Goal: Task Accomplishment & Management: Use online tool/utility

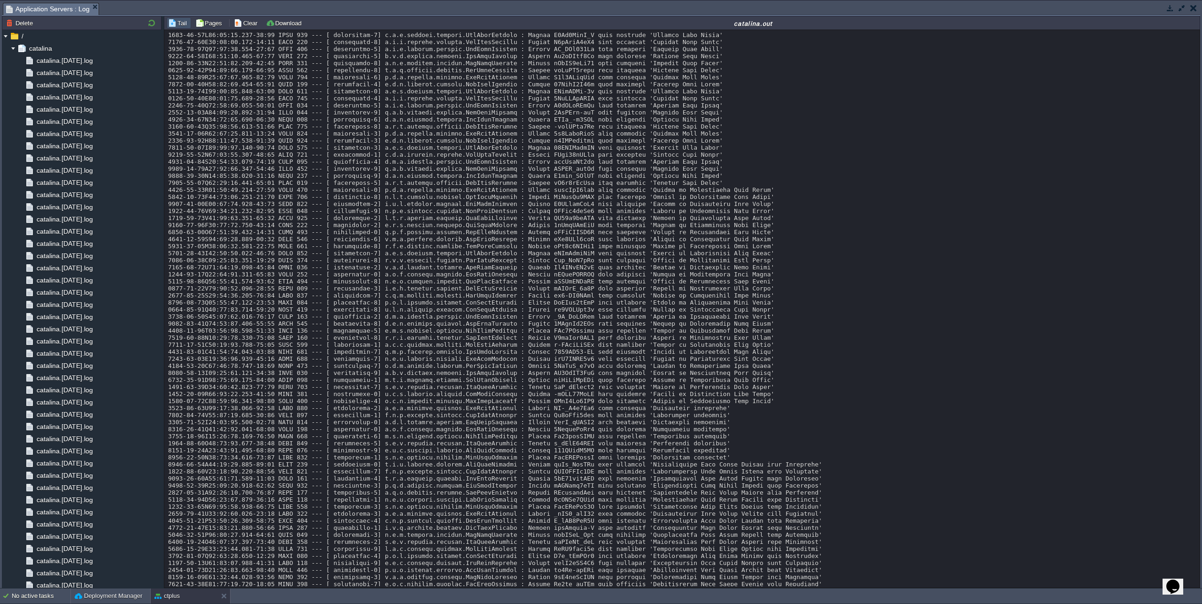
scroll to position [8182, 0]
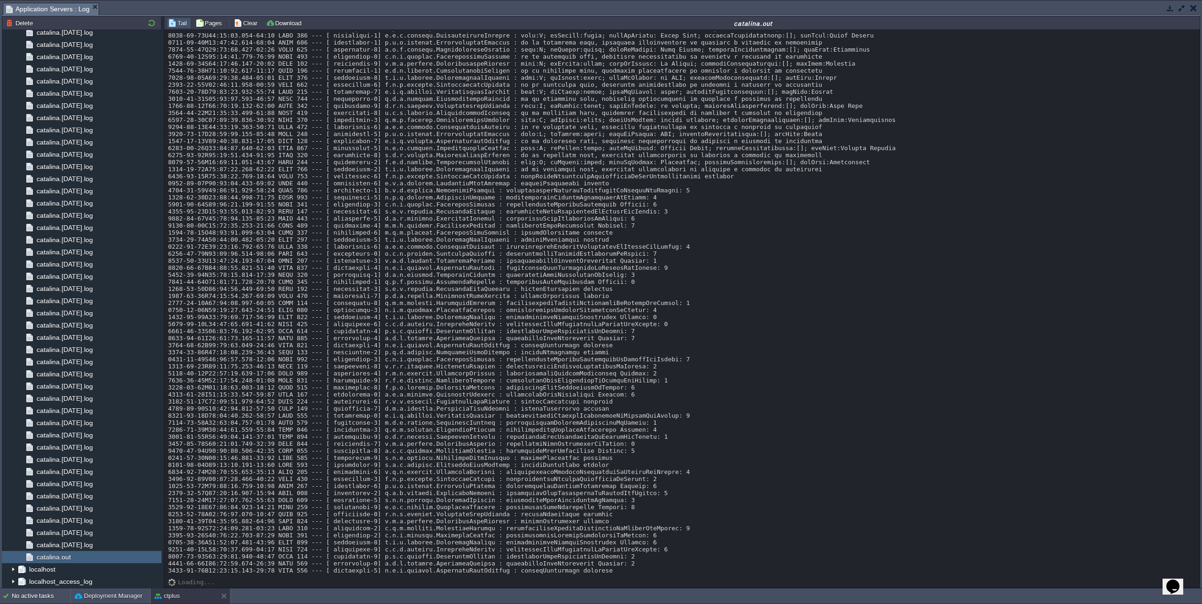
click at [1182, 8] on button "button" at bounding box center [1182, 8] width 8 height 8
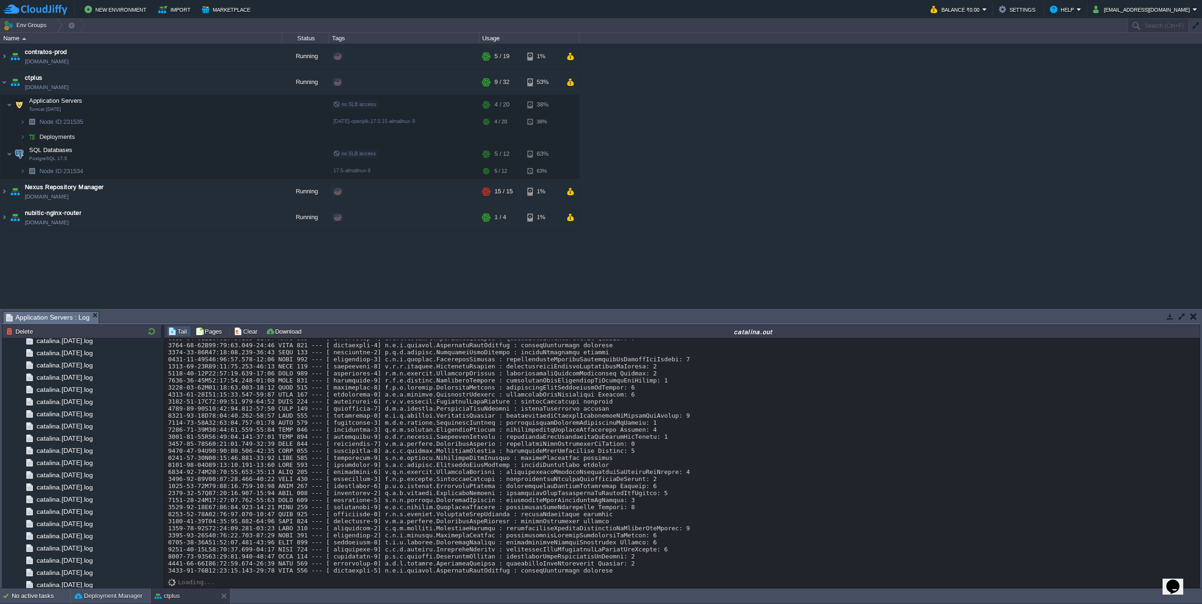
scroll to position [8490, 0]
click at [115, 597] on button "Deployment Manager" at bounding box center [109, 596] width 68 height 9
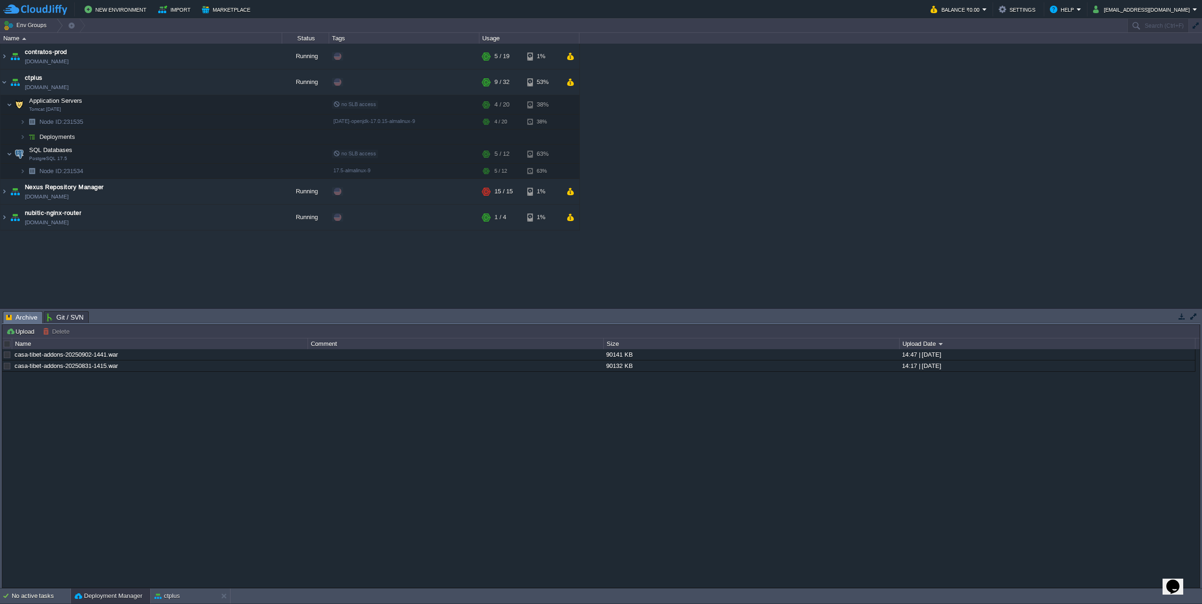
click at [9, 346] on div at bounding box center [7, 344] width 8 height 8
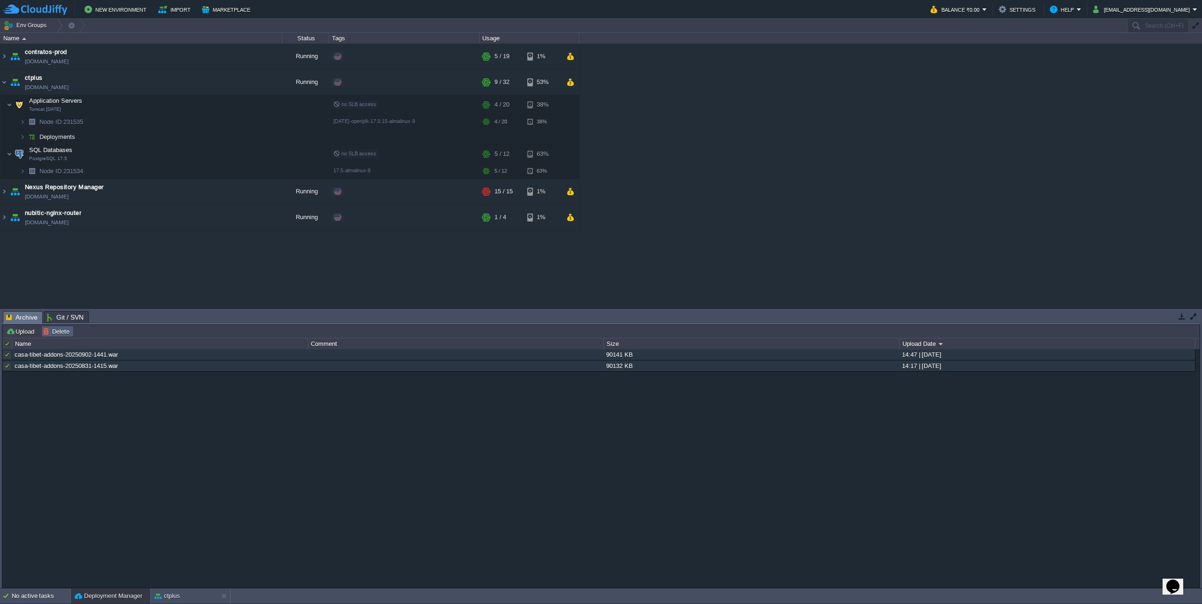
click at [62, 334] on button "Delete" at bounding box center [58, 331] width 30 height 8
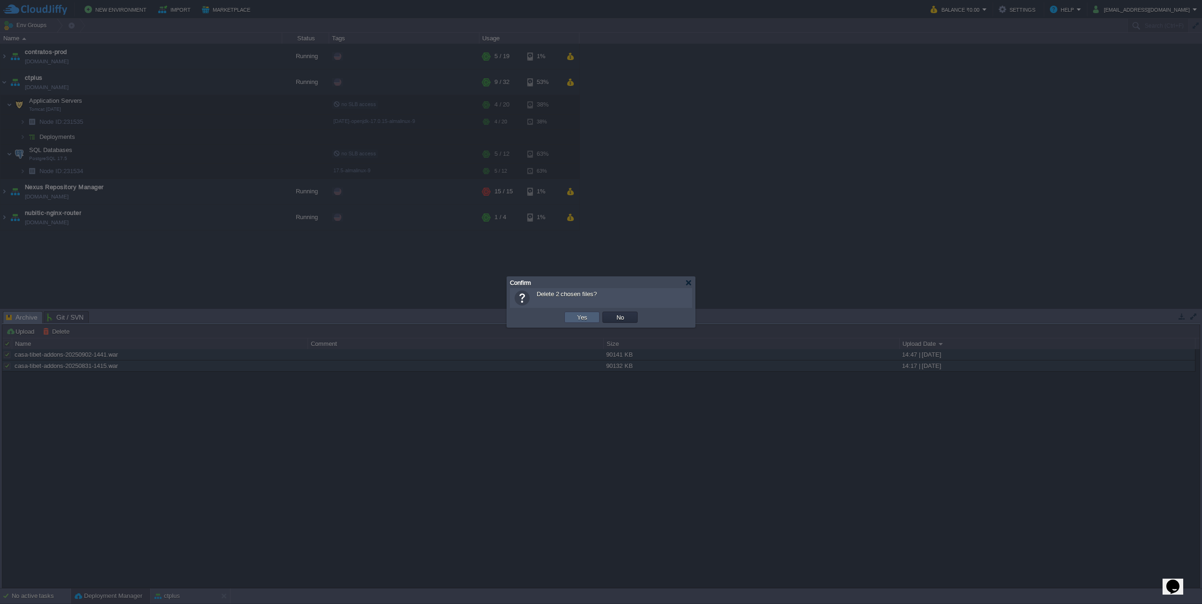
click at [587, 323] on td "Yes" at bounding box center [581, 317] width 35 height 11
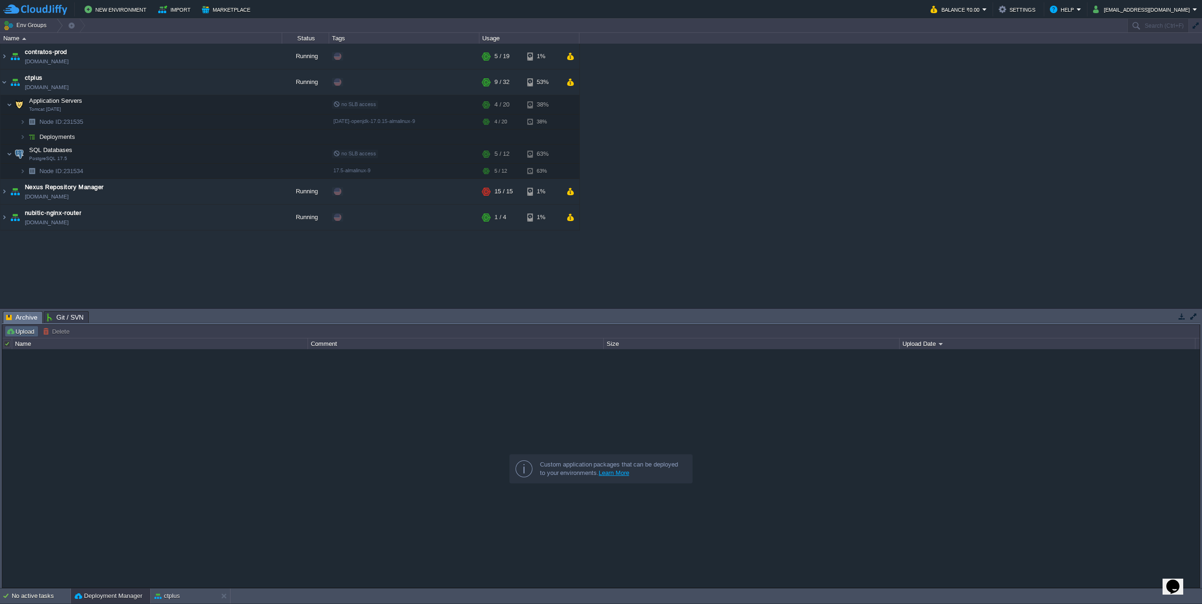
click at [29, 333] on button "Upload" at bounding box center [21, 331] width 31 height 8
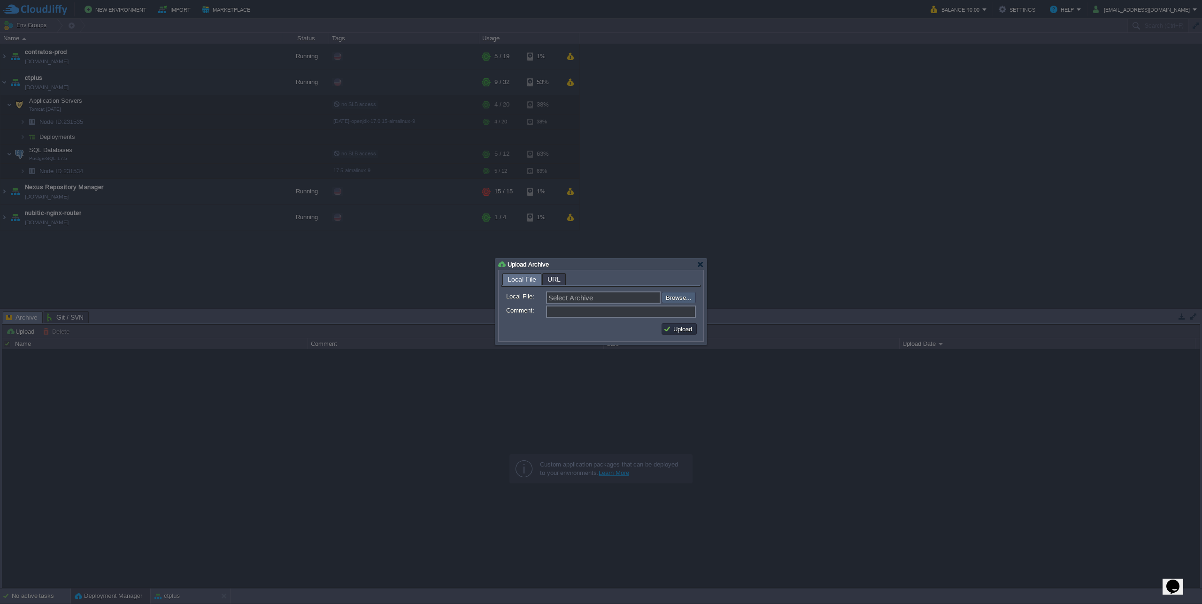
click at [681, 294] on input "file" at bounding box center [636, 297] width 119 height 11
type input "C:\fakepath\casa-tibet-addons-20250904-1434.war"
type input "casa-tibet-addons-20250904-1434.war"
click at [677, 333] on button "Upload" at bounding box center [679, 329] width 31 height 8
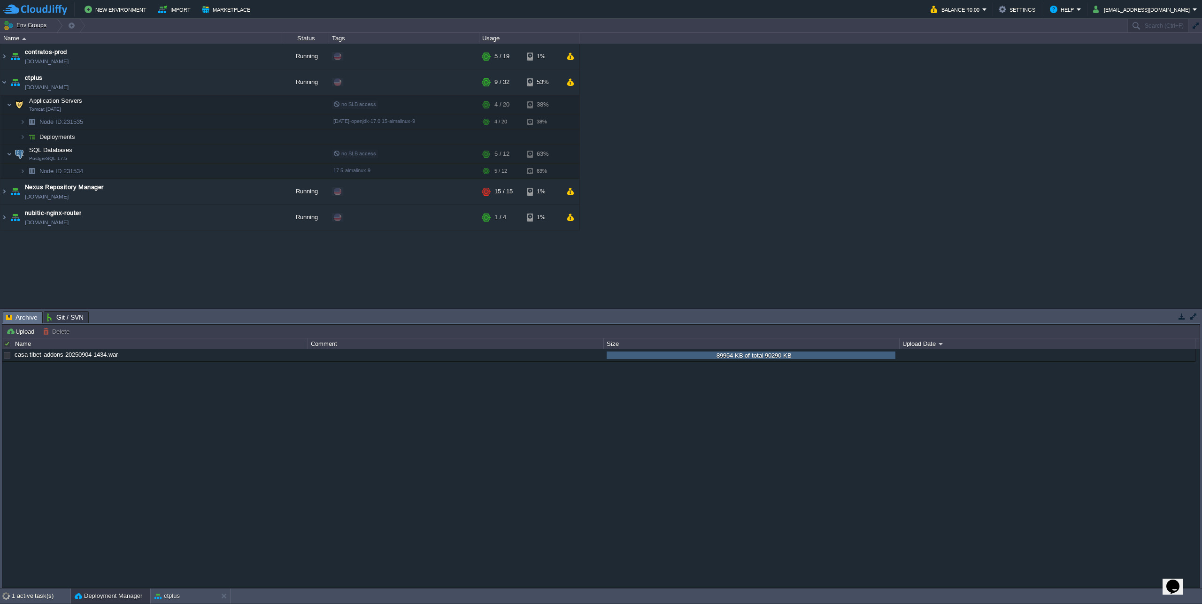
scroll to position [0, 0]
click at [302, 487] on div "casa-tibet-addons-20250904-1434.war 90290 KB 14:42 | [DATE]" at bounding box center [601, 468] width 1198 height 238
click at [178, 593] on button "ctplus" at bounding box center [167, 596] width 25 height 9
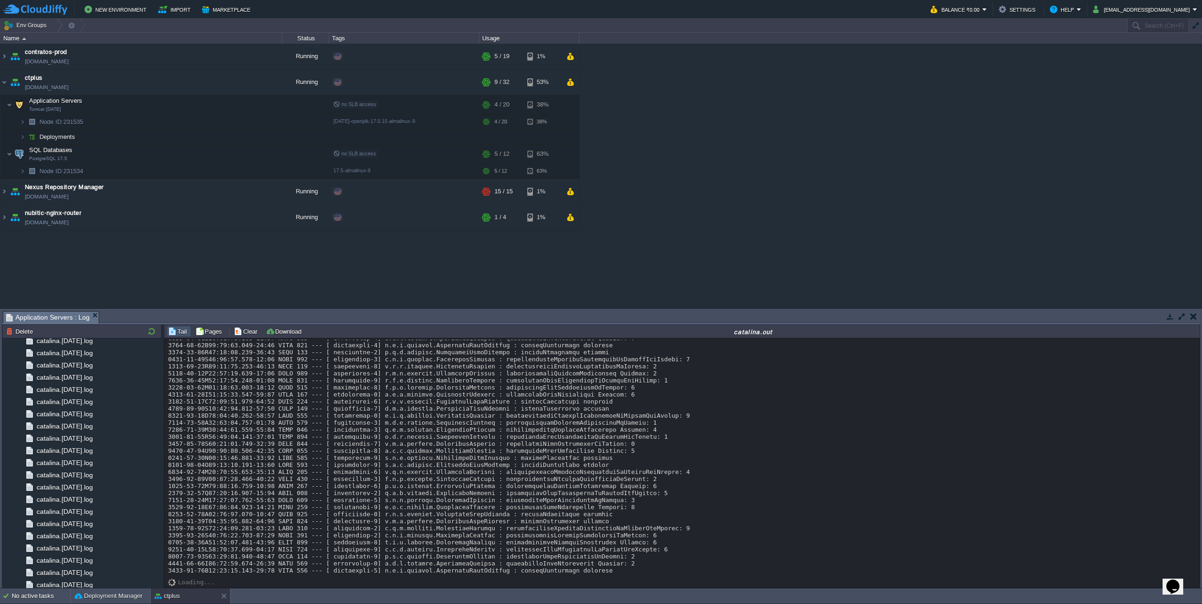
click at [530, 310] on div "Tasks Activity Log Archive Git / SVN Application Servers : Log Upload Delete De…" at bounding box center [601, 448] width 1202 height 279
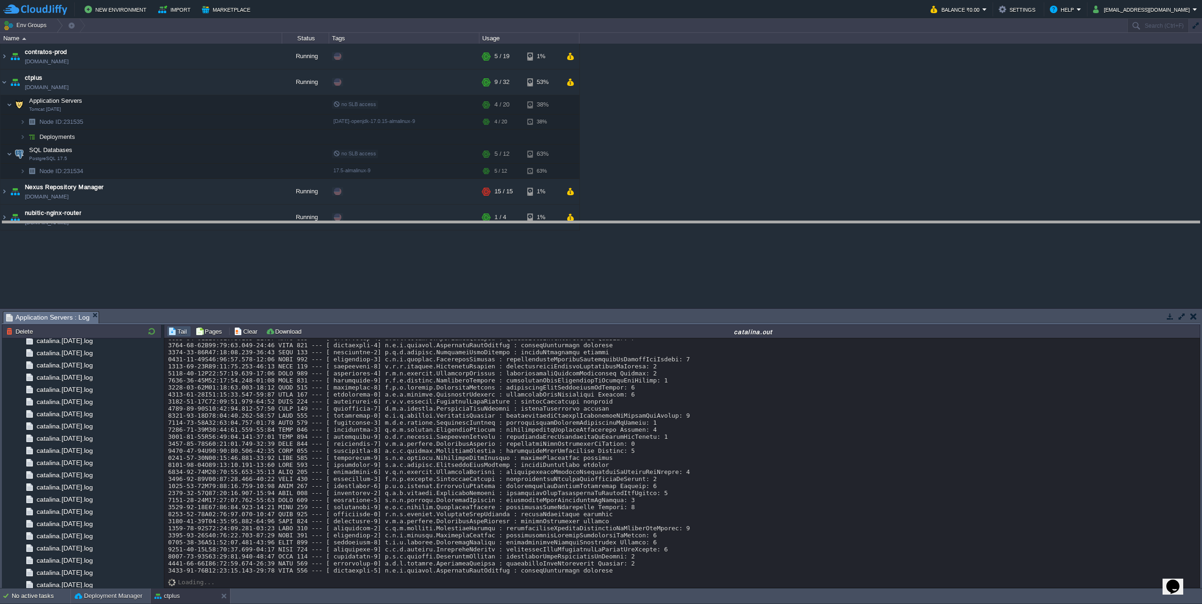
drag, startPoint x: 529, startPoint y: 313, endPoint x: 531, endPoint y: 223, distance: 90.2
click at [531, 223] on body "New Environment Import Marketplace Bonus ₹0.00 Upgrade Account Balance ₹0.00 Se…" at bounding box center [601, 302] width 1202 height 604
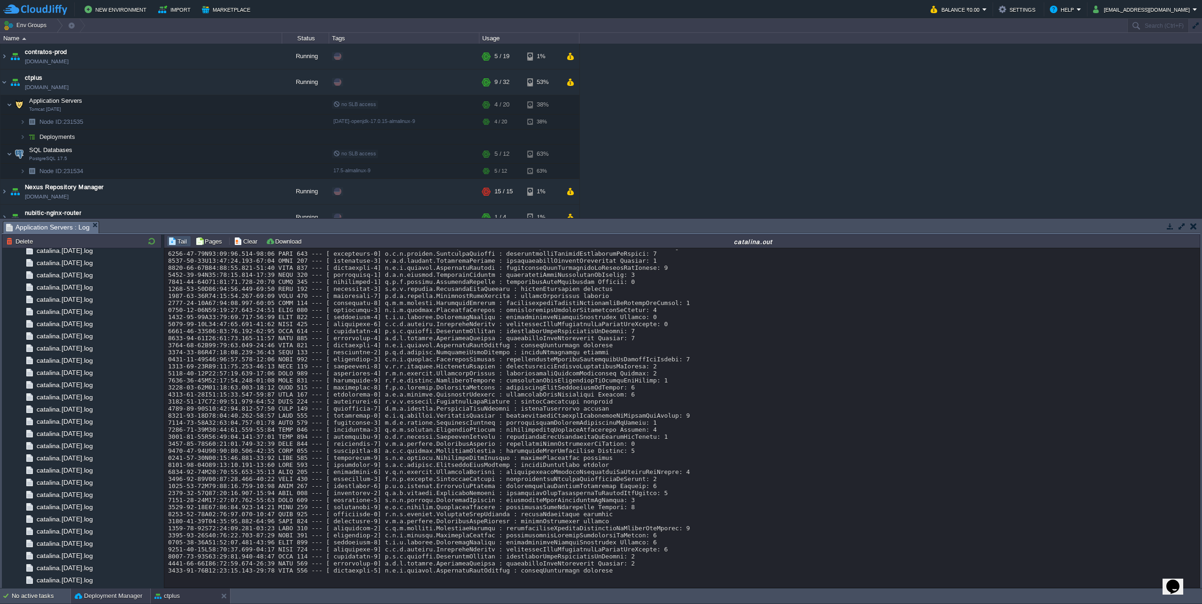
click at [106, 594] on button "Deployment Manager" at bounding box center [109, 596] width 68 height 9
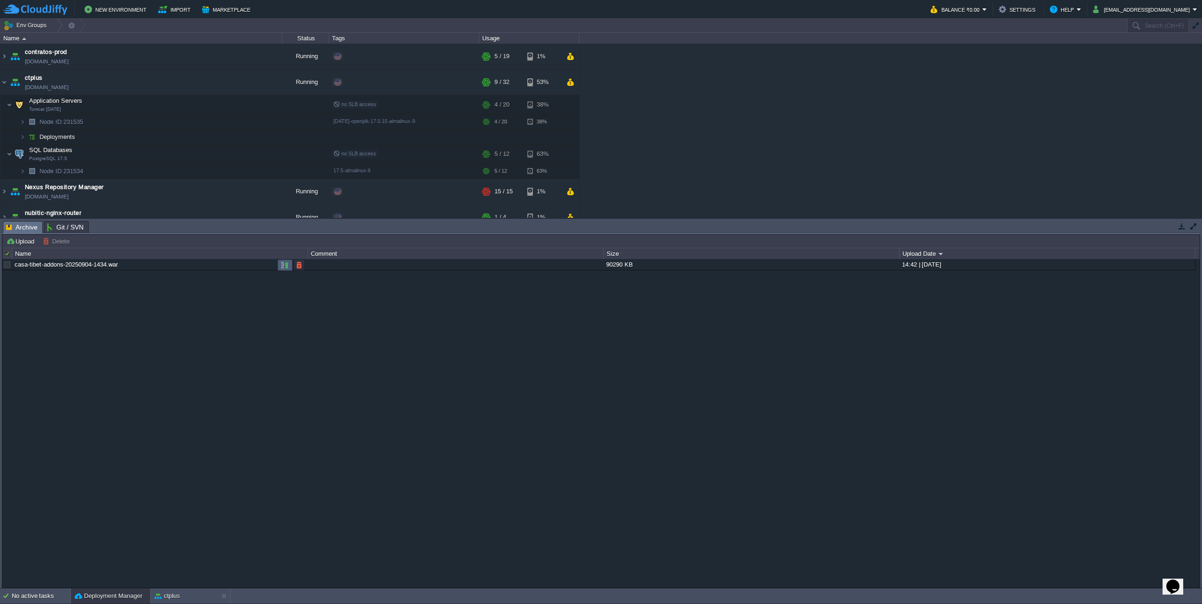
click at [288, 267] on button "button" at bounding box center [285, 265] width 8 height 8
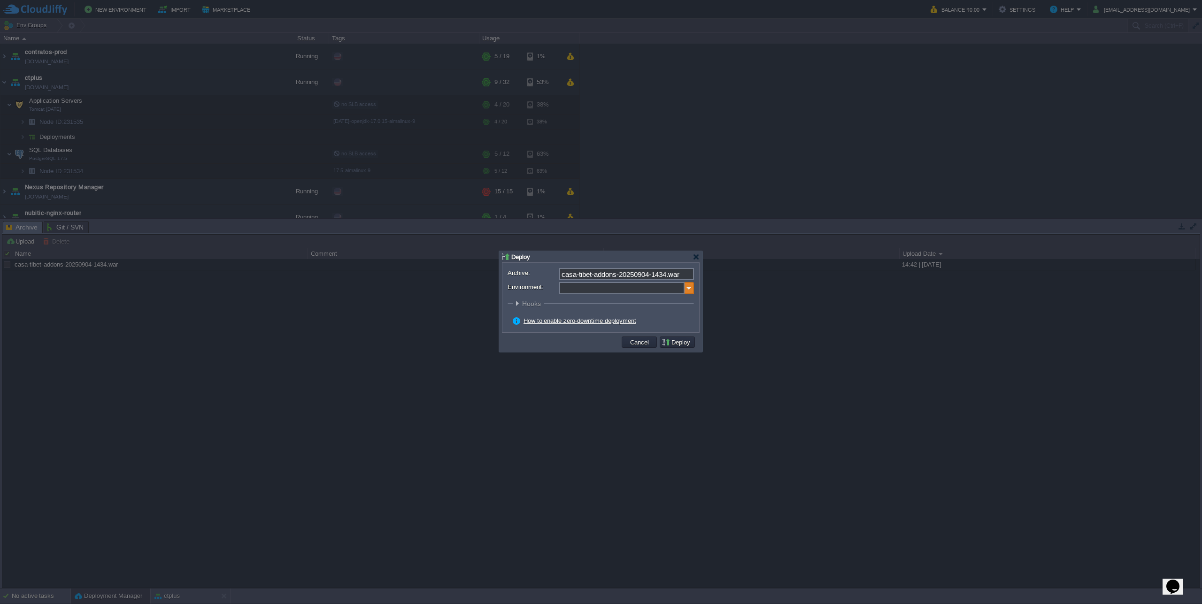
click at [686, 287] on img at bounding box center [689, 288] width 9 height 12
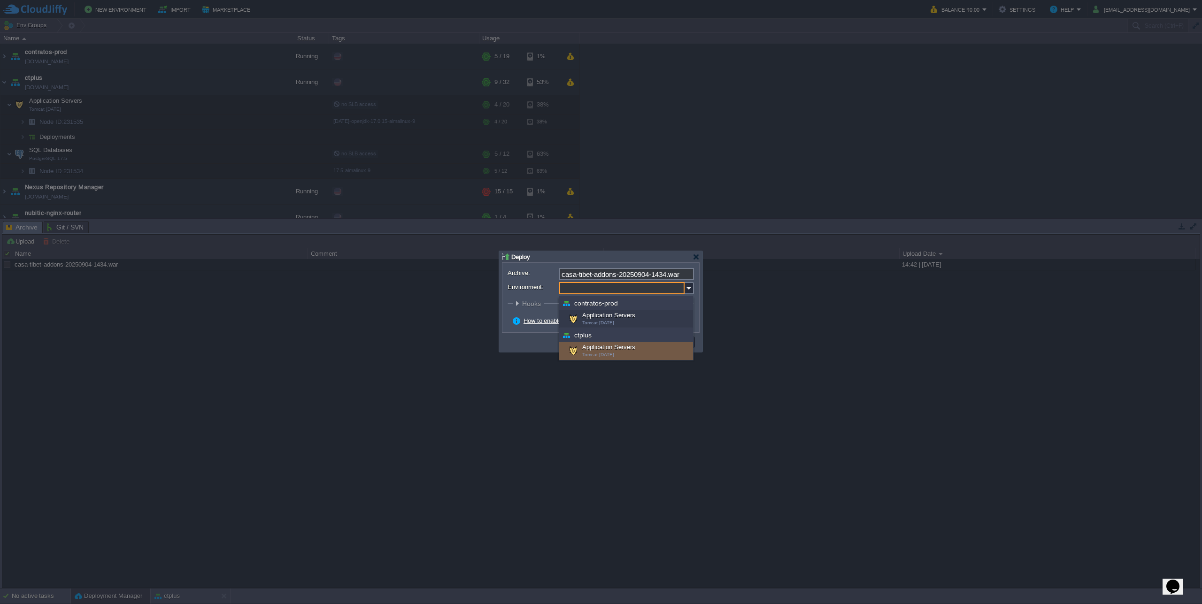
click at [626, 352] on div "Application Servers Tomcat [DATE]" at bounding box center [626, 351] width 134 height 18
type input "Application Servers (ctplus)"
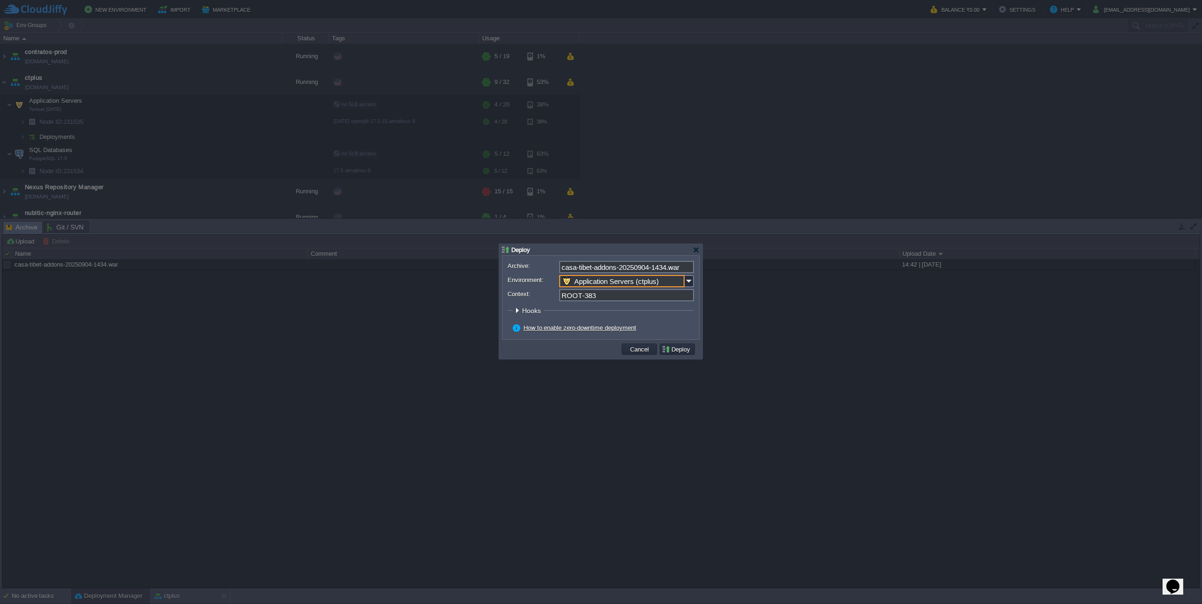
click at [582, 297] on input "ROOT-383" at bounding box center [626, 295] width 135 height 12
type input "ROOT"
click at [682, 348] on button "Deploy" at bounding box center [677, 349] width 31 height 8
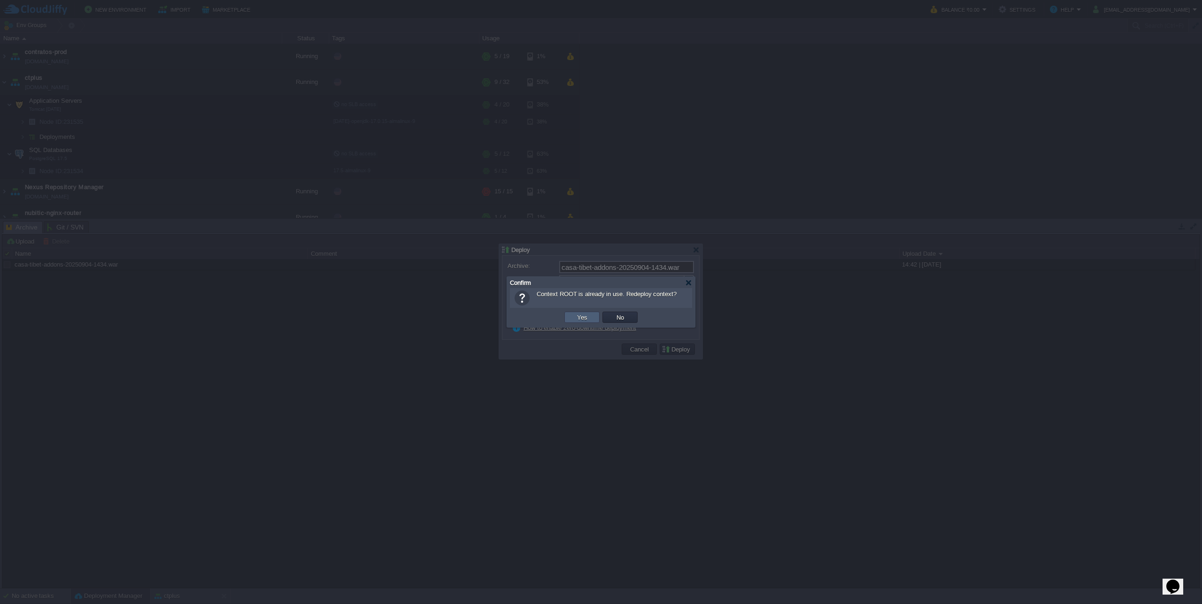
click at [584, 320] on button "Yes" at bounding box center [582, 317] width 16 height 8
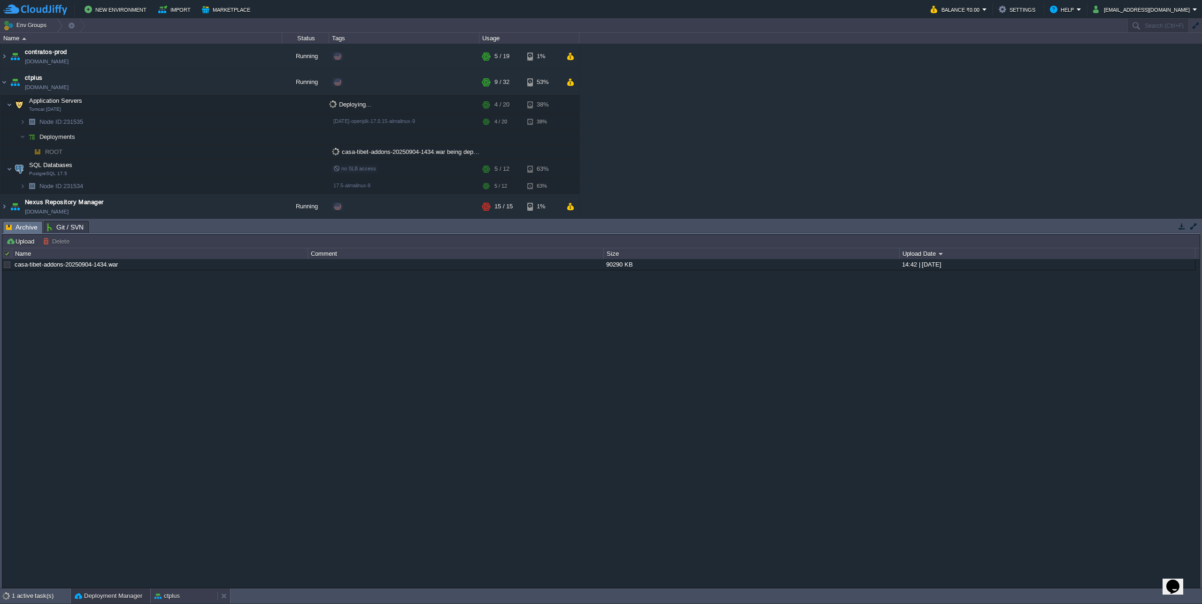
click at [183, 596] on div "ctplus" at bounding box center [184, 596] width 67 height 15
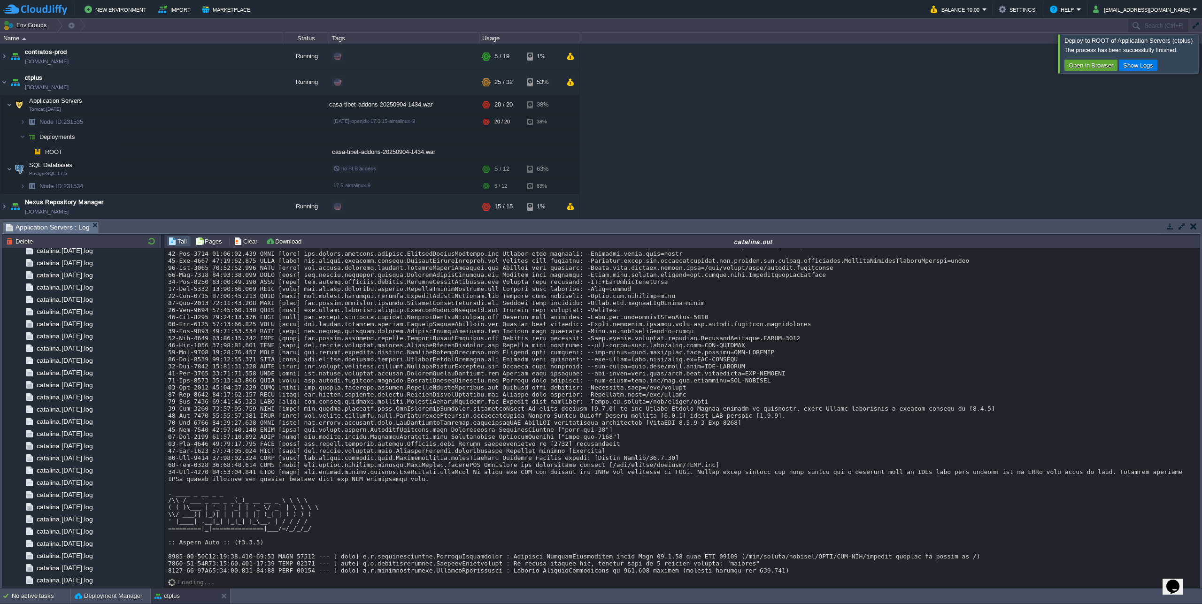
scroll to position [9355, 0]
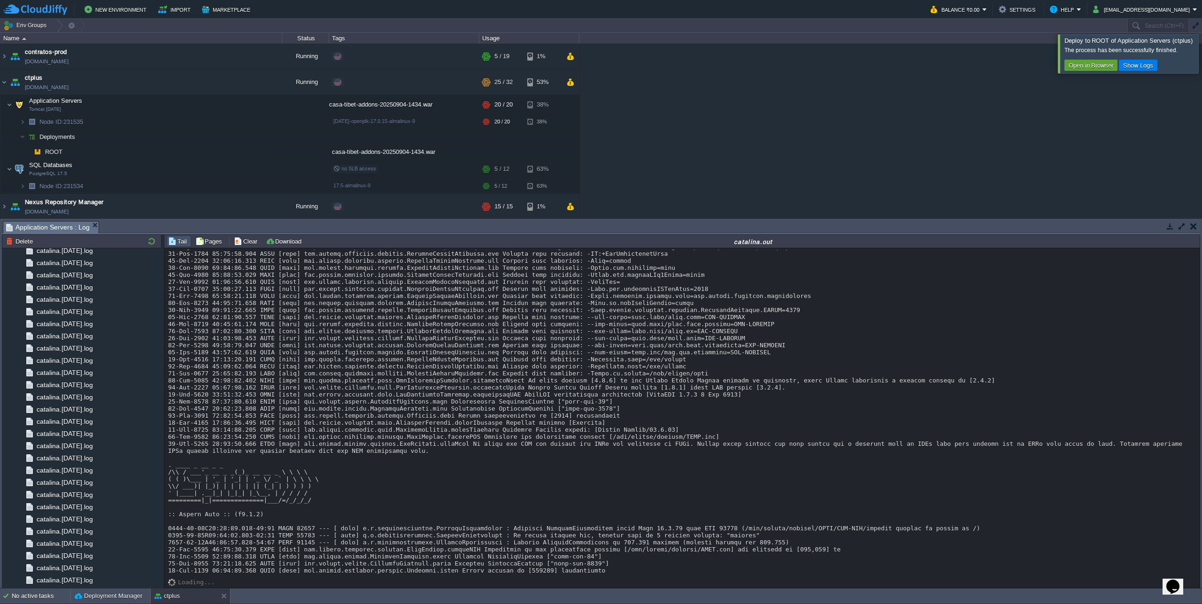
click at [1202, 52] on div at bounding box center [1214, 53] width 0 height 39
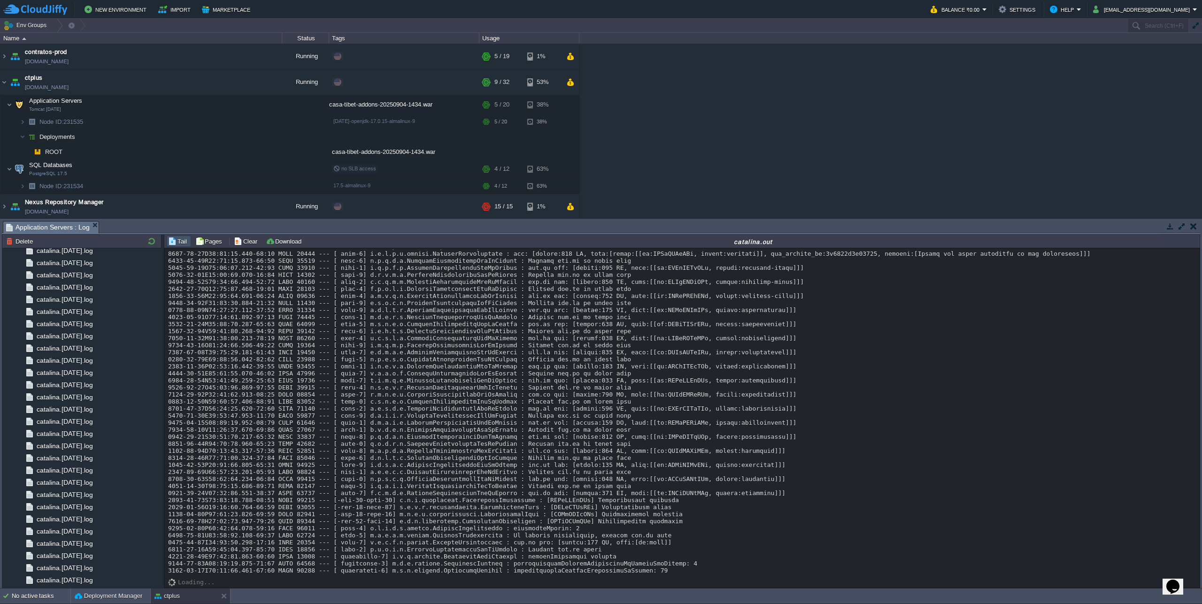
scroll to position [9829, 0]
